Goal: Task Accomplishment & Management: Use online tool/utility

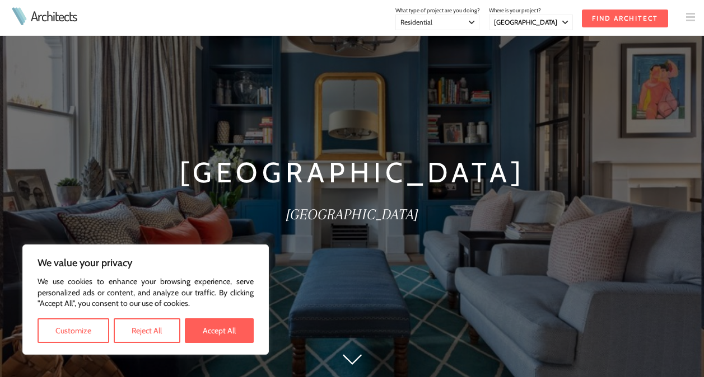
select select "[GEOGRAPHIC_DATA]"
select select "Residential"
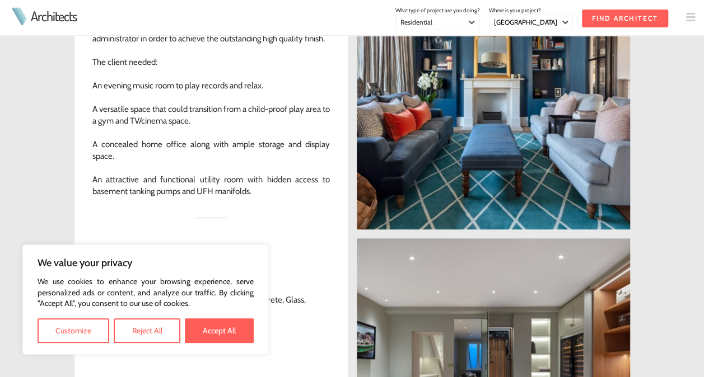
scroll to position [449, 0]
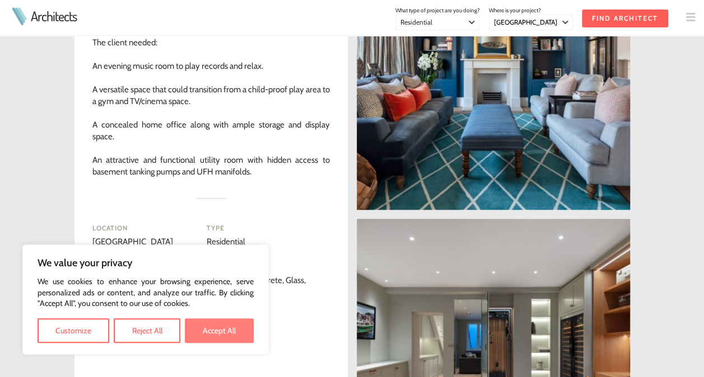
click at [217, 336] on button "Accept All" at bounding box center [219, 330] width 69 height 25
checkbox input "true"
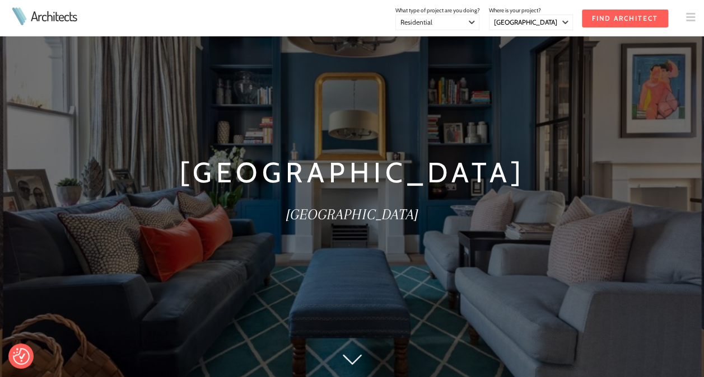
scroll to position [180, 0]
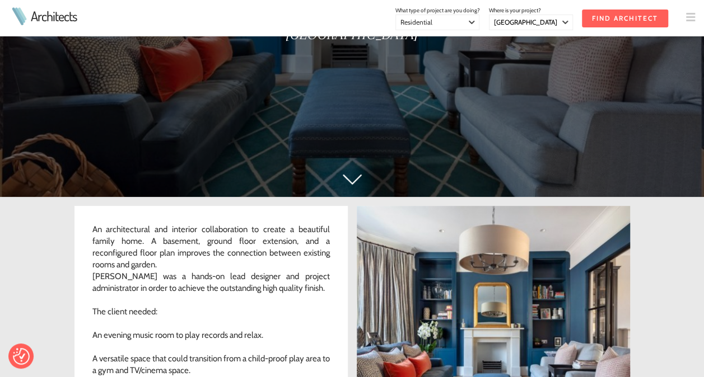
click at [359, 187] on link at bounding box center [352, 181] width 19 height 15
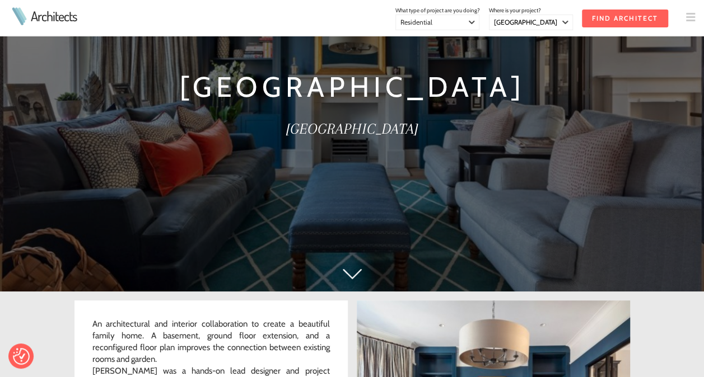
scroll to position [0, 0]
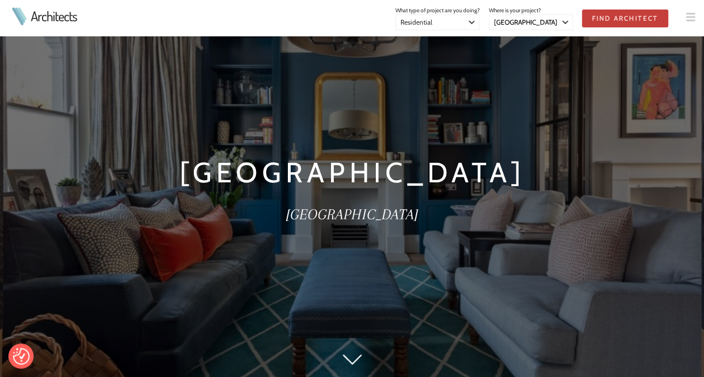
click at [612, 12] on input "Find Architect" at bounding box center [625, 19] width 86 height 18
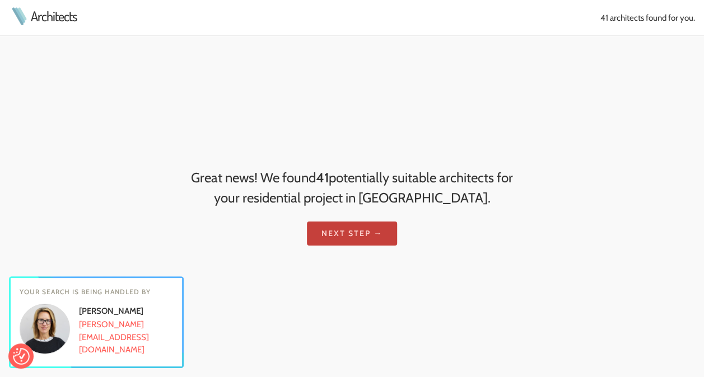
click at [364, 229] on link "Next step →" at bounding box center [352, 234] width 90 height 24
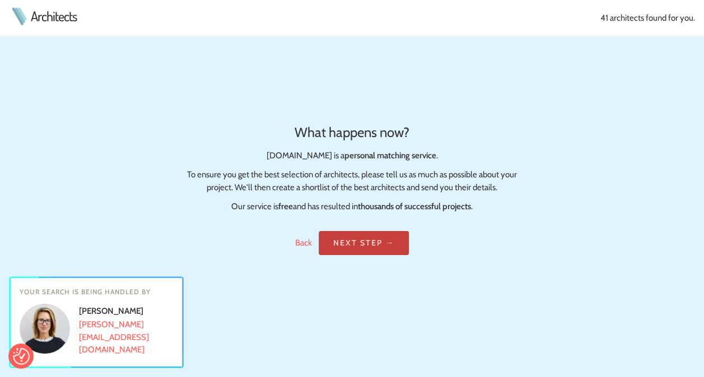
click at [361, 237] on link "Next step →" at bounding box center [363, 243] width 90 height 24
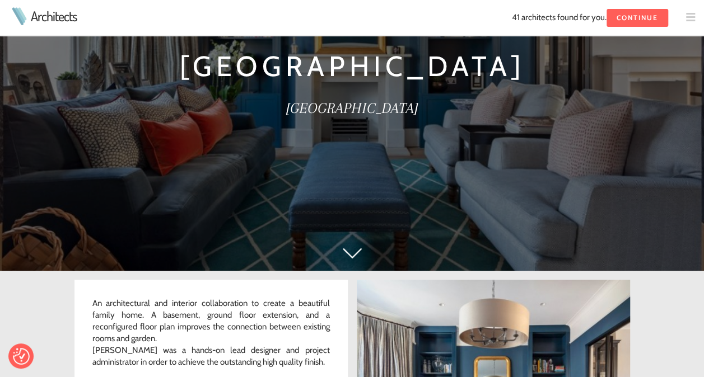
scroll to position [35, 0]
